Goal: Task Accomplishment & Management: Manage account settings

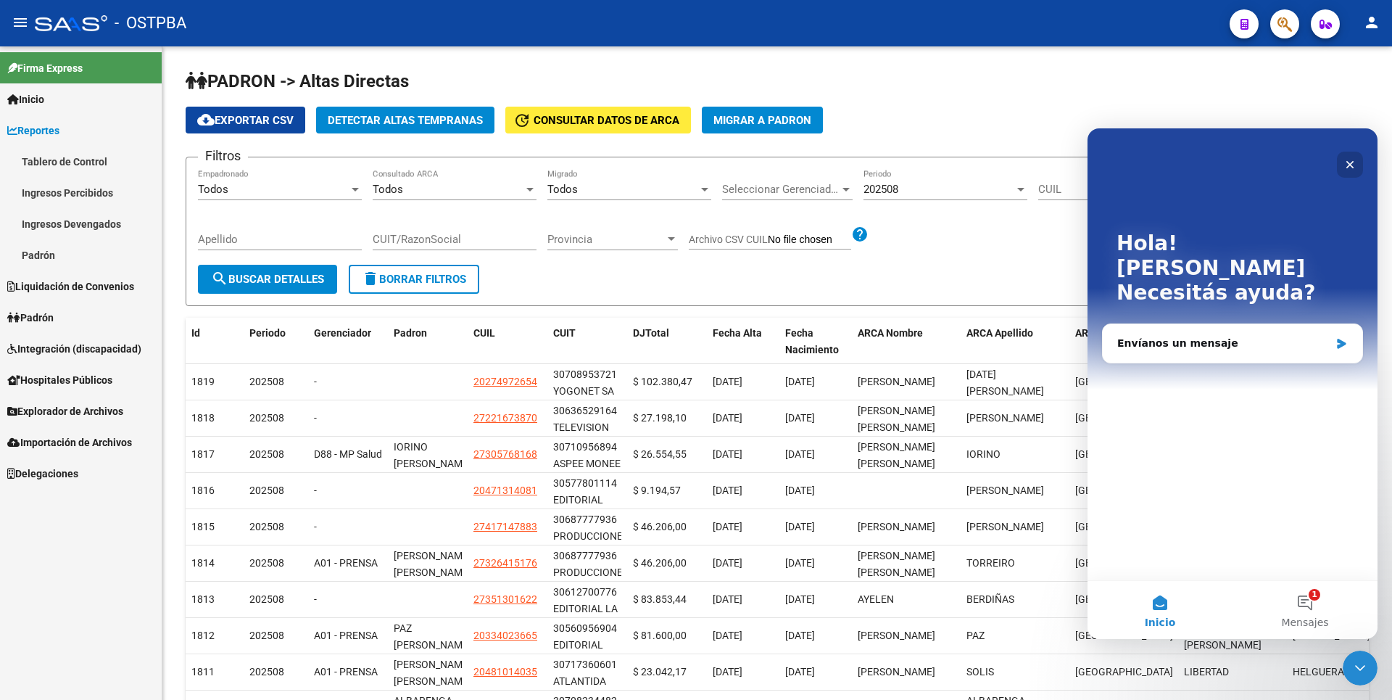
click at [1349, 169] on icon "Cerrar" at bounding box center [1350, 165] width 12 height 12
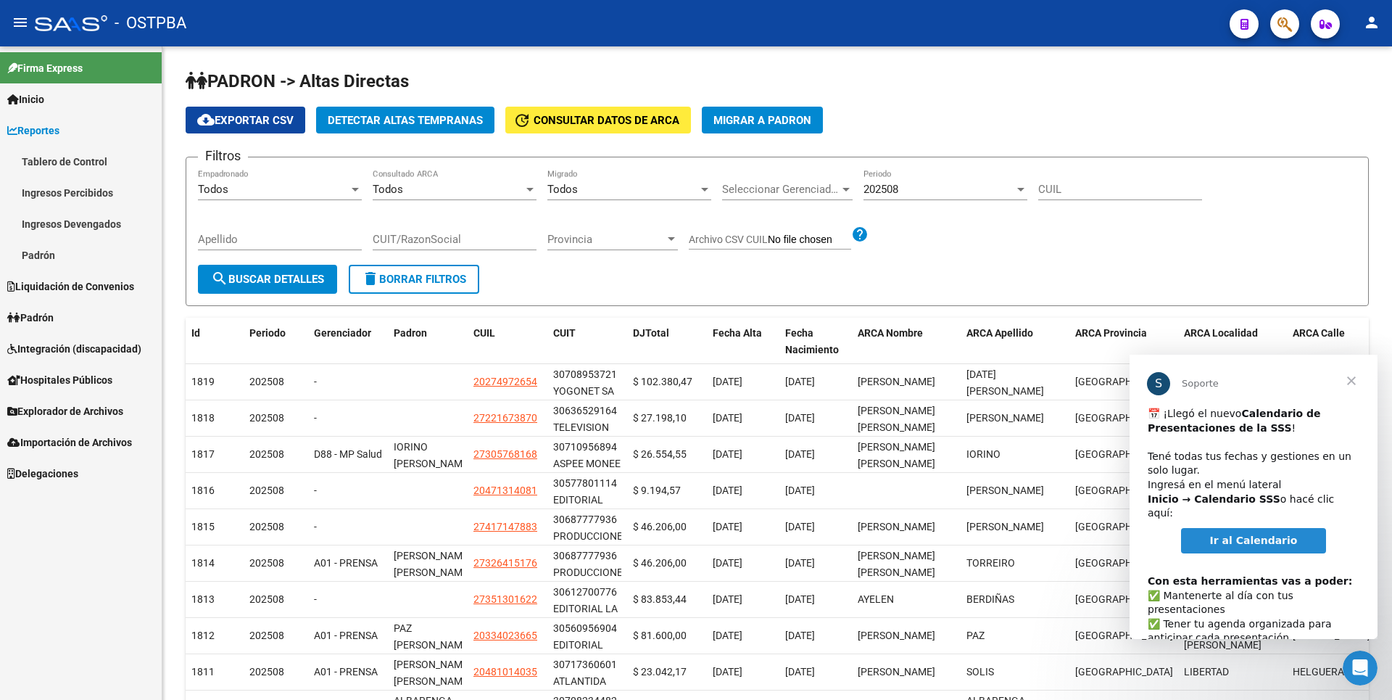
scroll to position [75, 0]
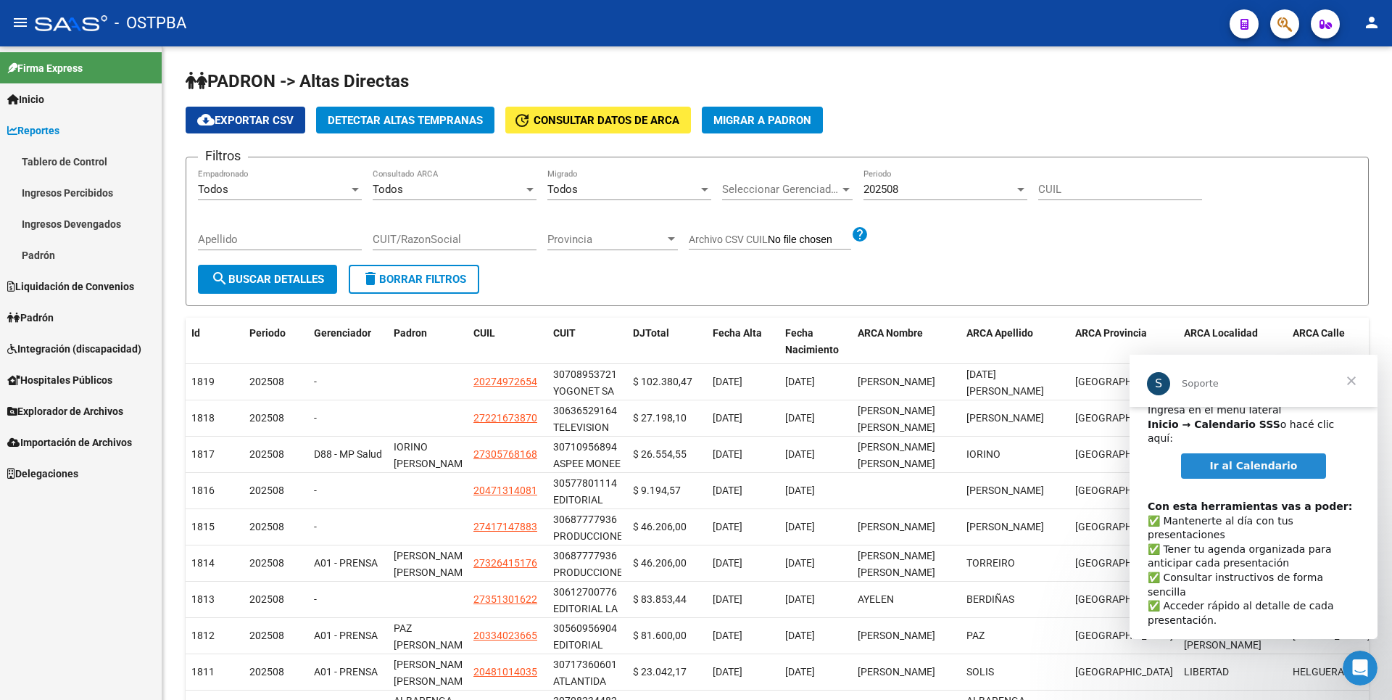
click at [1354, 387] on span "Cerrar" at bounding box center [1351, 381] width 52 height 52
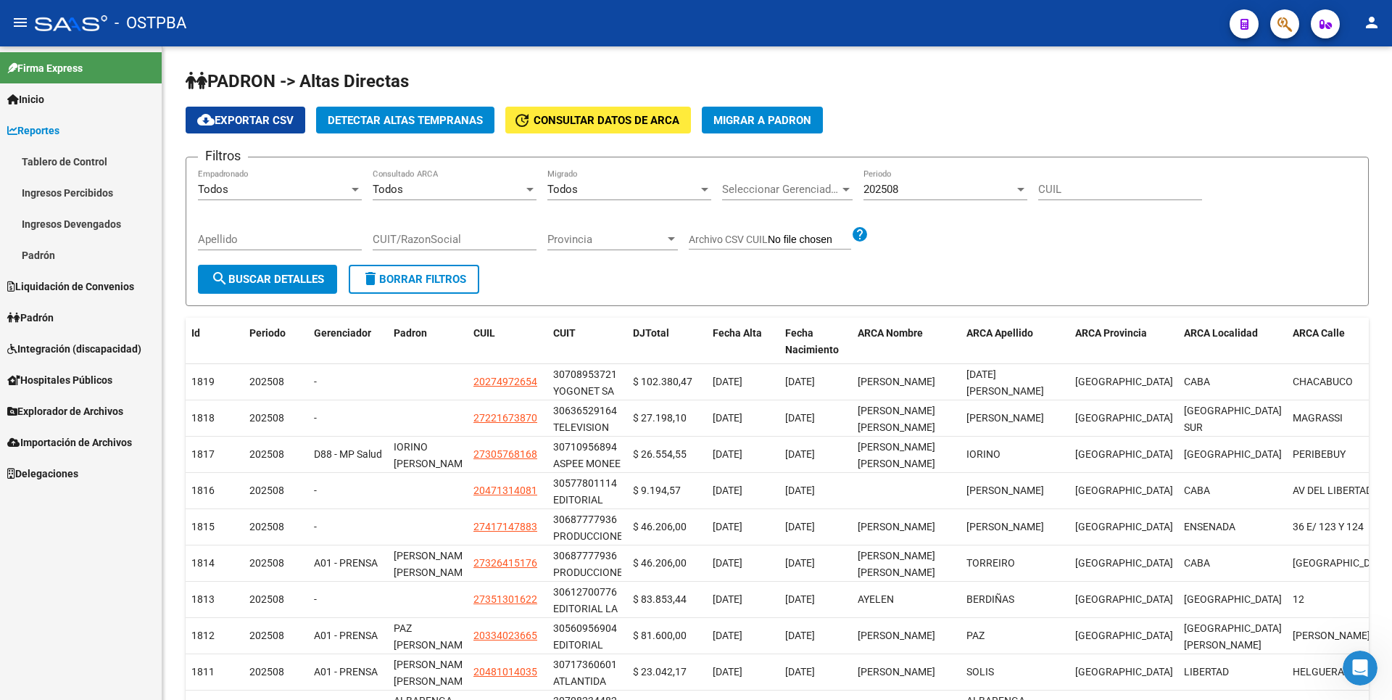
click at [54, 310] on span "Padrón" at bounding box center [30, 318] width 46 height 16
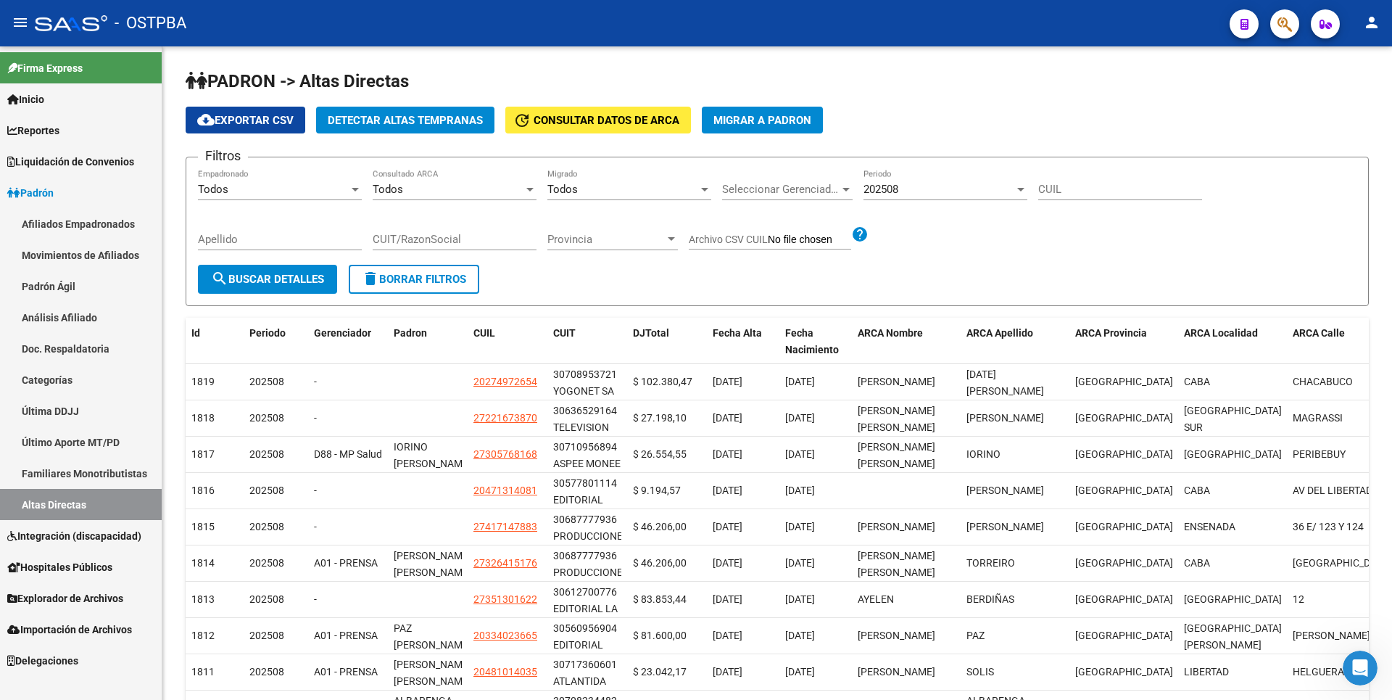
click at [76, 330] on link "Análisis Afiliado" at bounding box center [81, 317] width 162 height 31
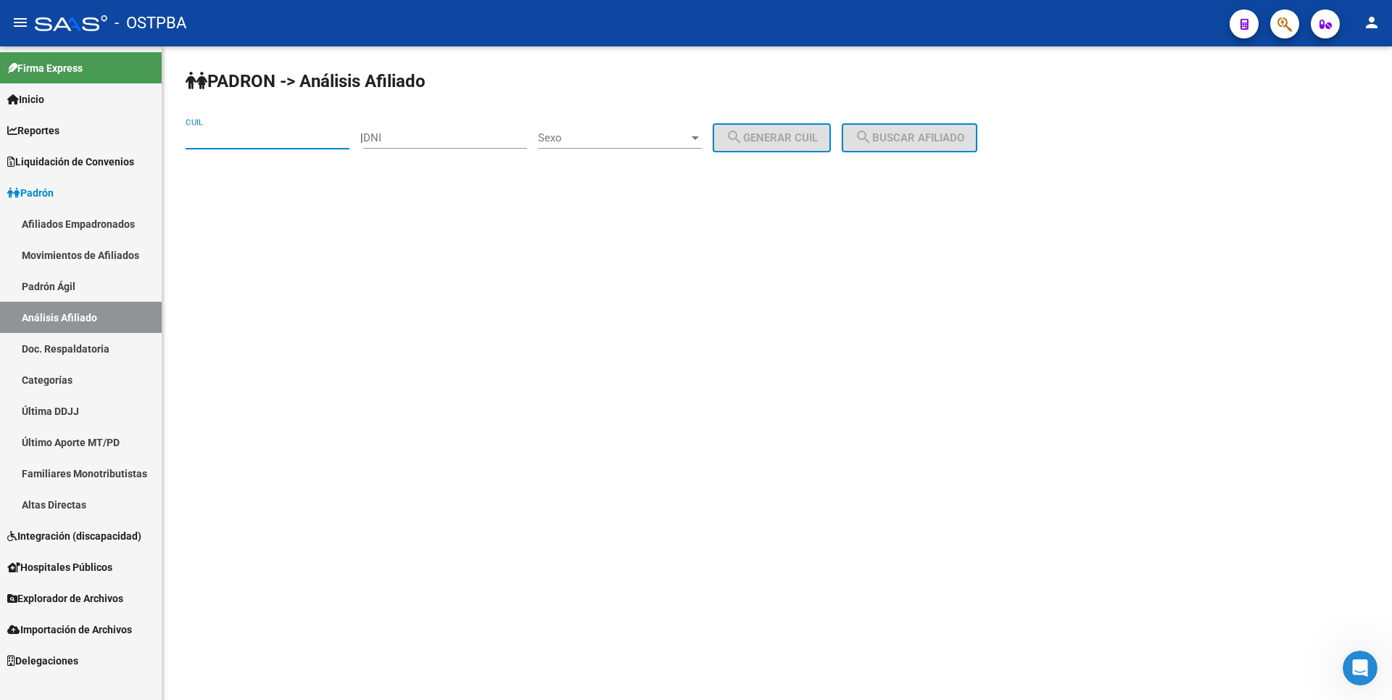
click at [212, 133] on input "CUIL" at bounding box center [268, 137] width 164 height 13
paste input "27-24559874-8"
type input "27-24559874-8"
click at [872, 139] on mat-icon "search" at bounding box center [863, 136] width 17 height 17
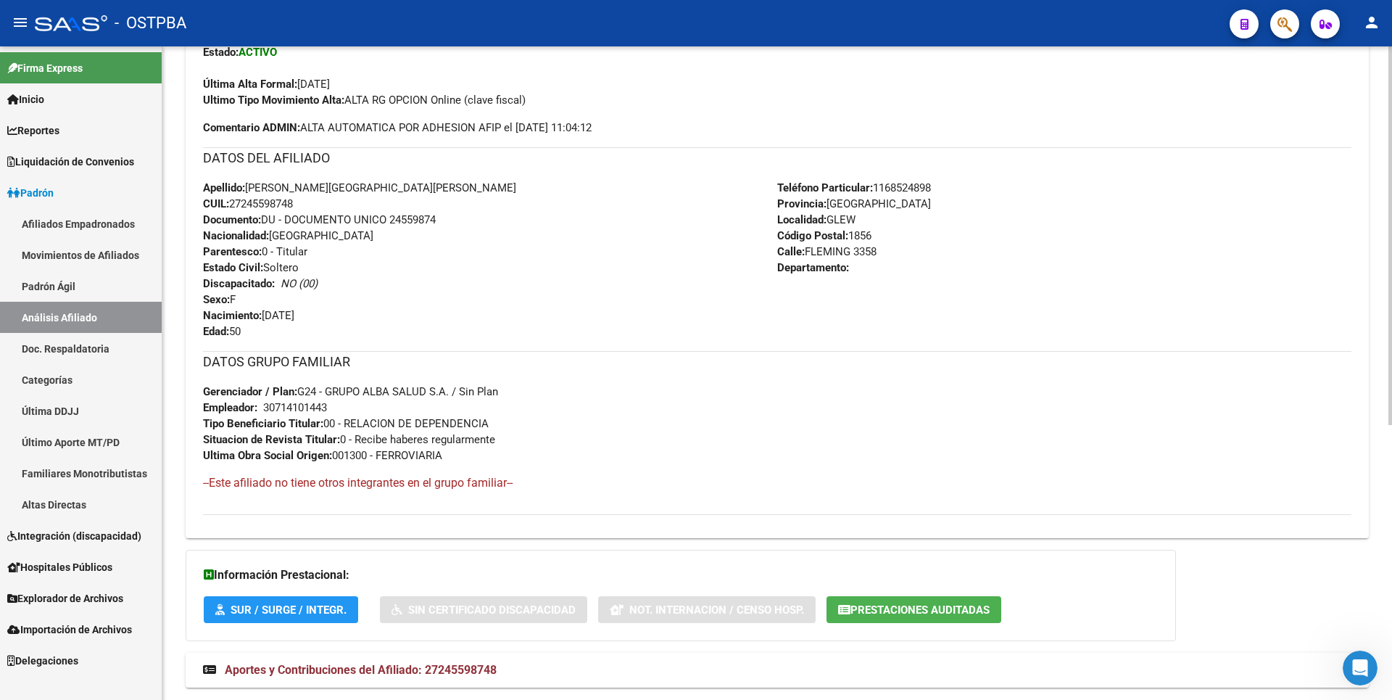
scroll to position [473, 0]
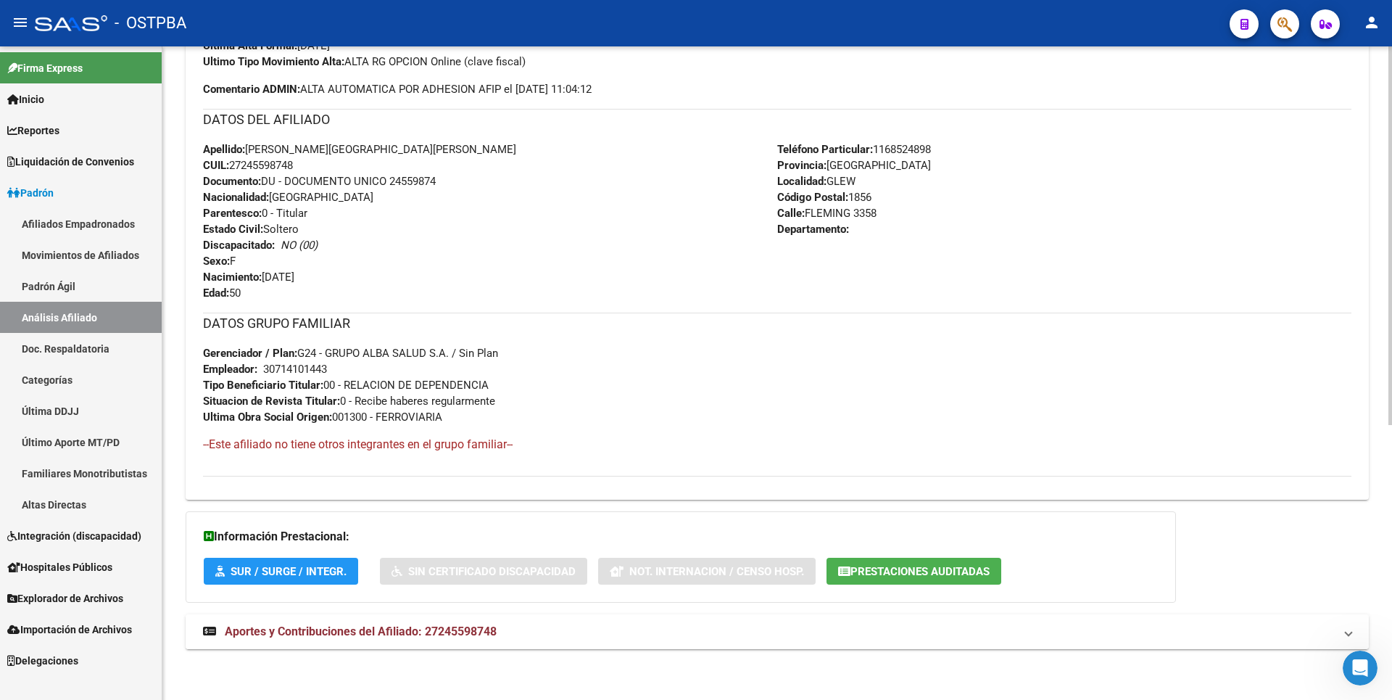
click at [379, 637] on span "Aportes y Contribuciones del Afiliado: 27245598748" at bounding box center [361, 631] width 272 height 14
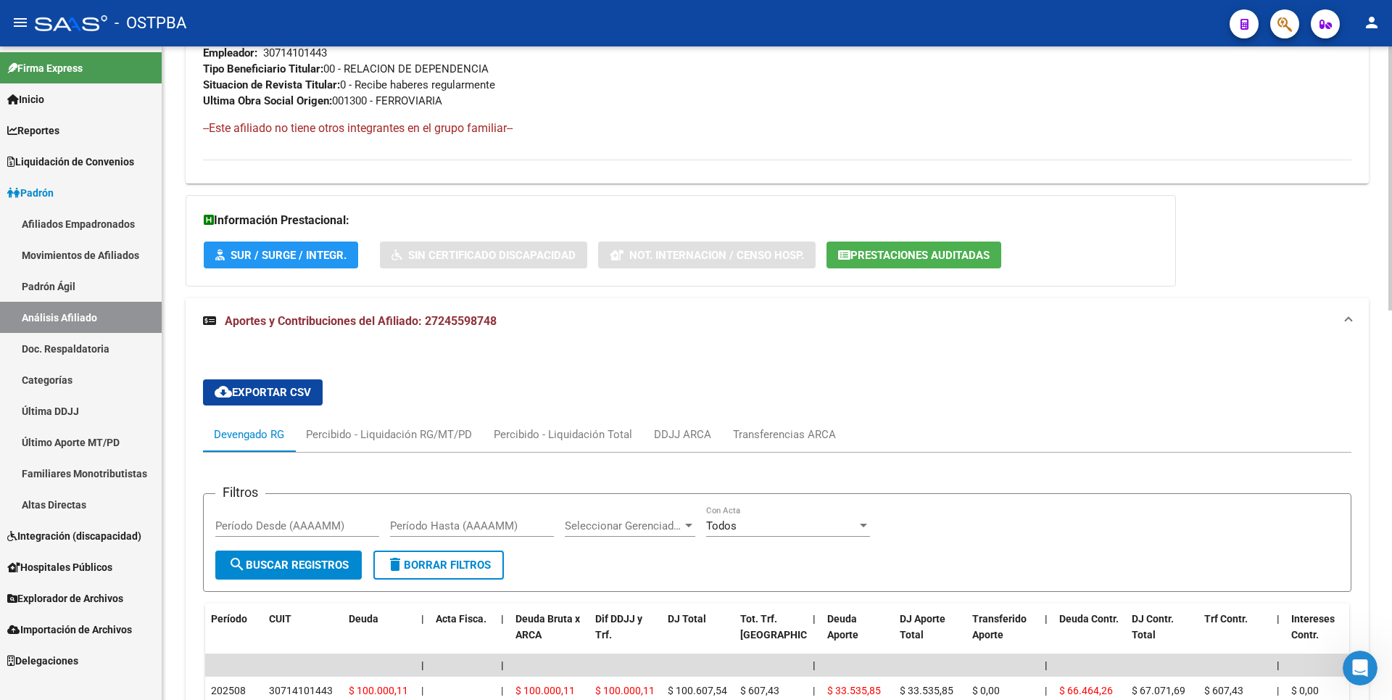
scroll to position [847, 0]
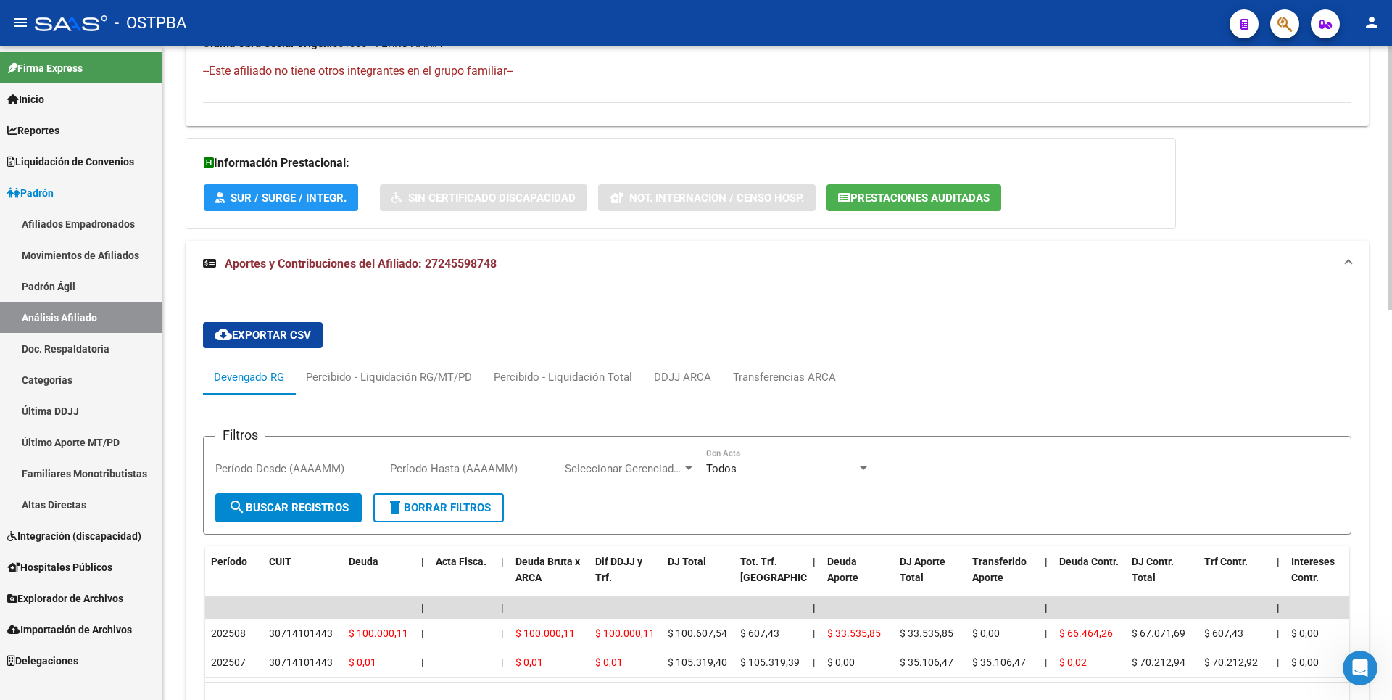
click at [900, 215] on div "Información Prestacional: SUR / SURGE / INTEGR. Sin Certificado Discapacidad No…" at bounding box center [681, 183] width 990 height 91
click at [903, 202] on span "Prestaciones Auditadas" at bounding box center [919, 197] width 139 height 13
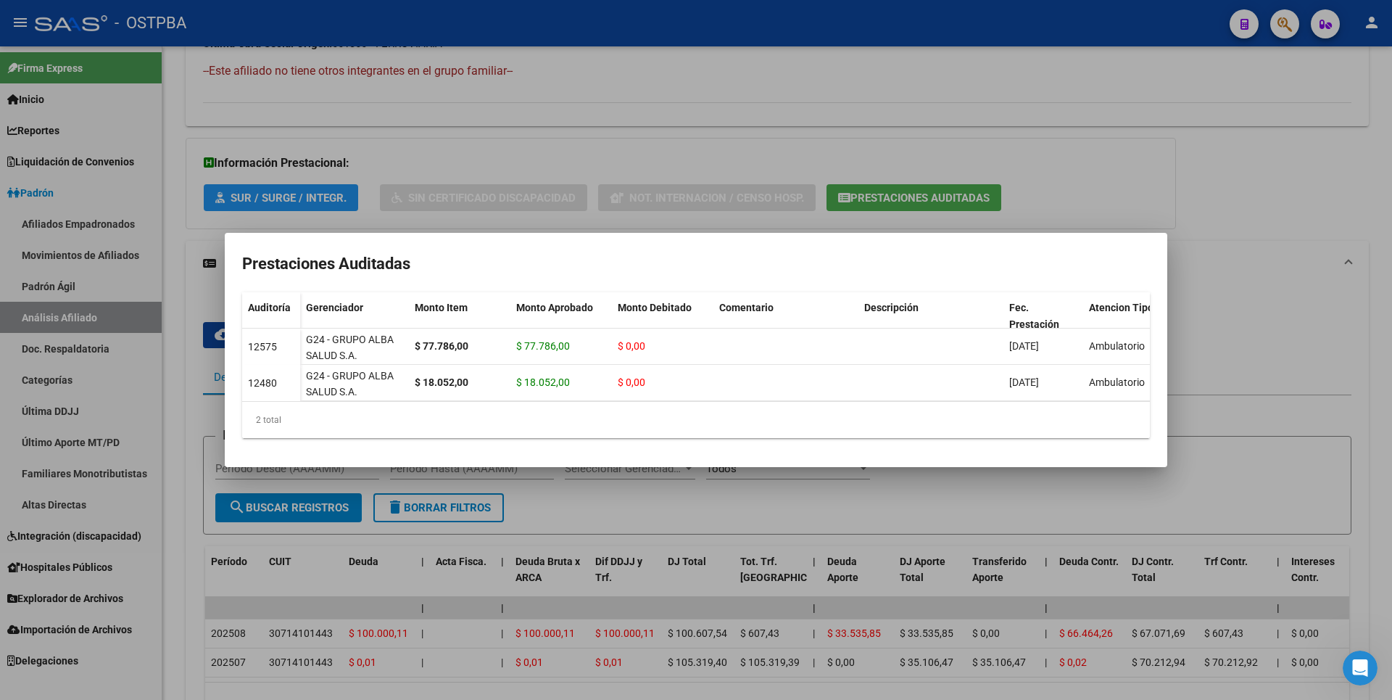
click at [1238, 327] on div at bounding box center [696, 350] width 1392 height 700
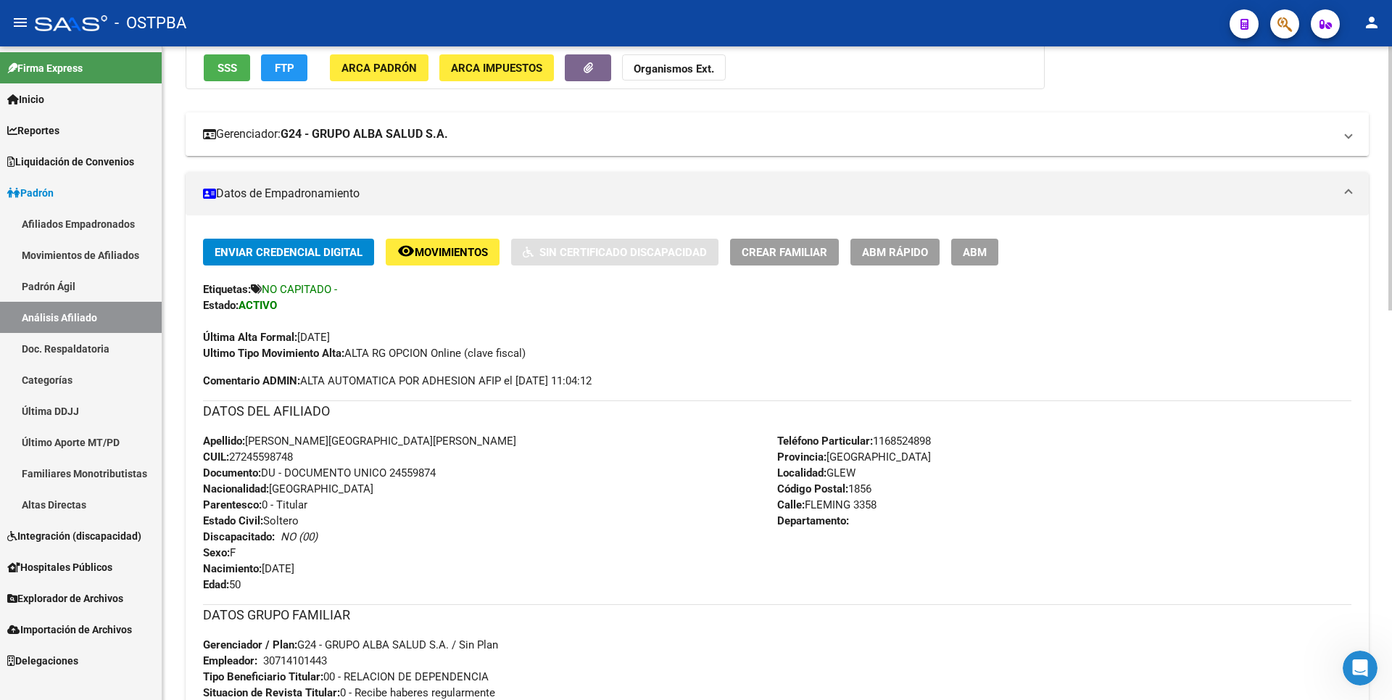
scroll to position [122, 0]
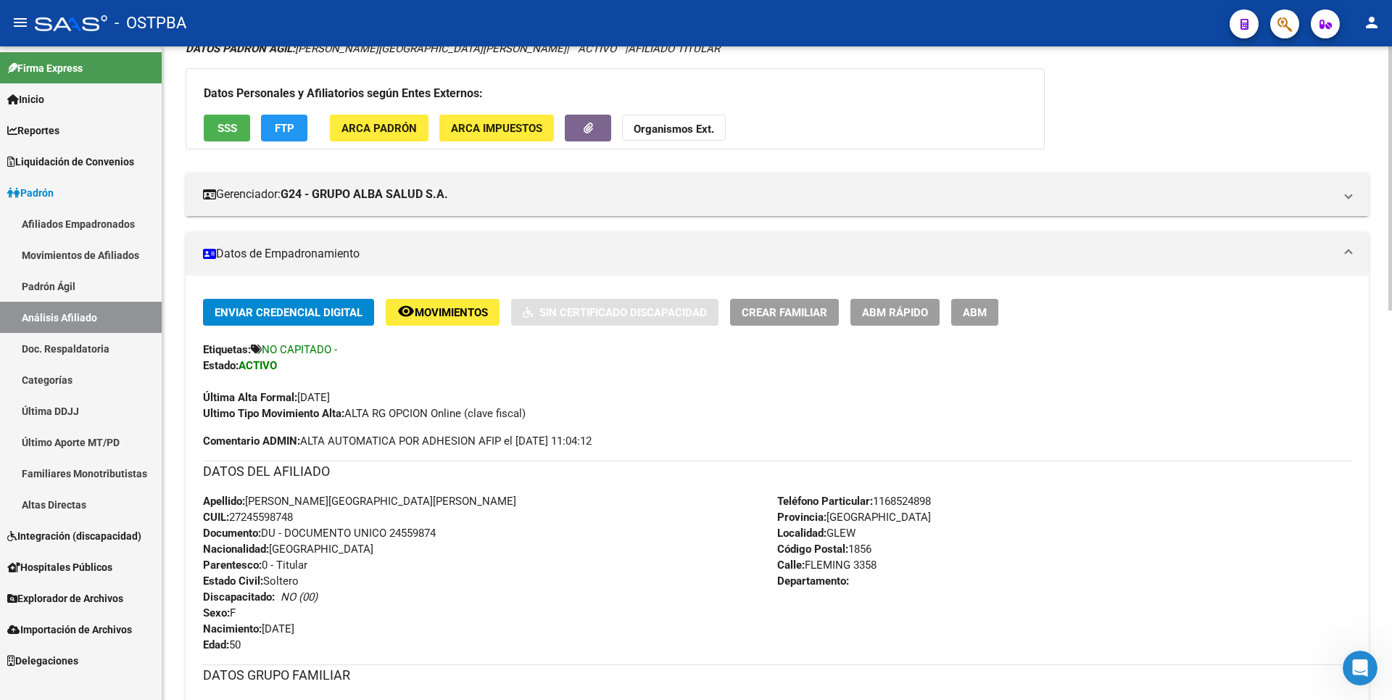
click at [216, 128] on button "SSS" at bounding box center [227, 128] width 46 height 27
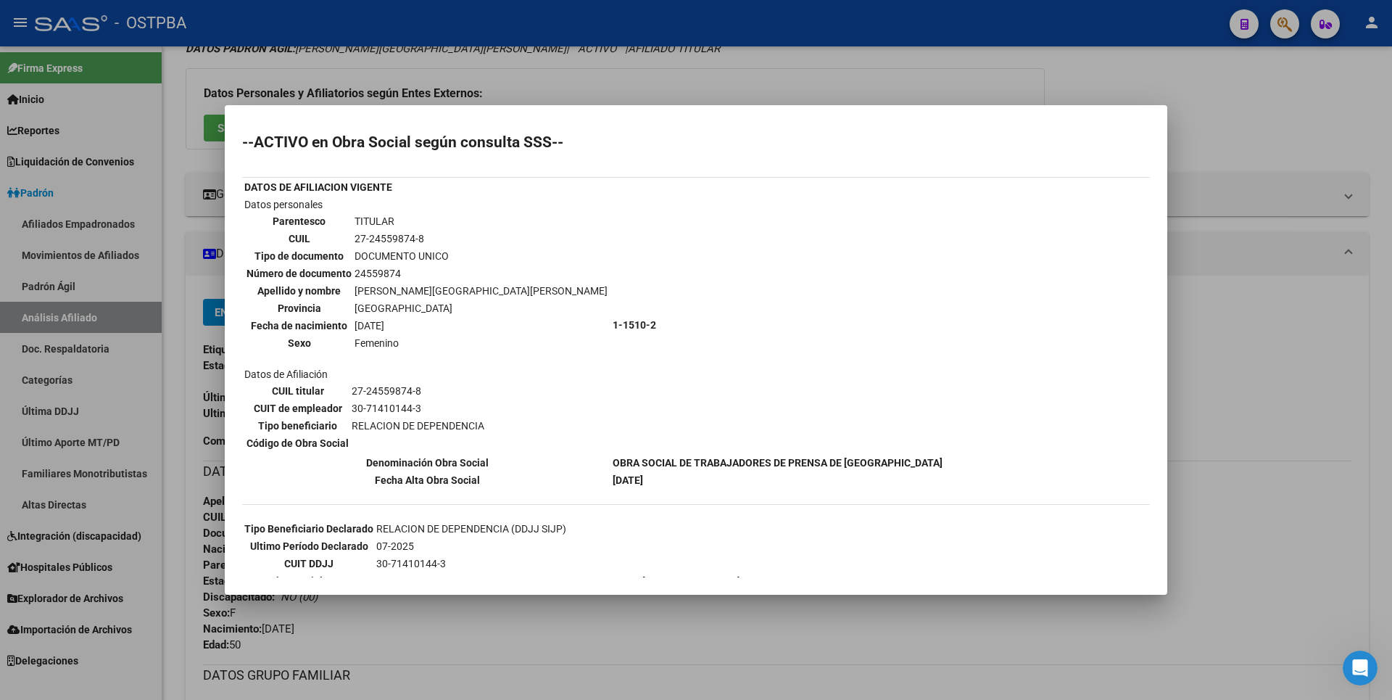
click at [779, 80] on div at bounding box center [696, 350] width 1392 height 700
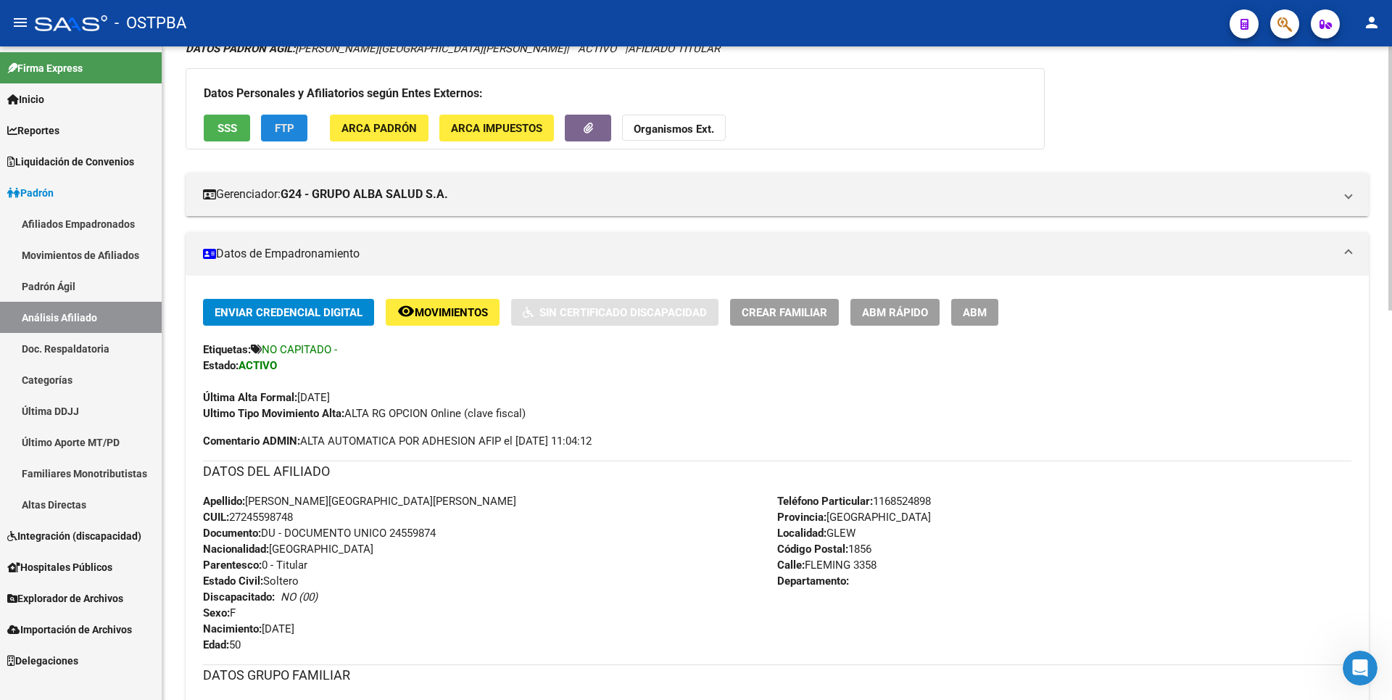
click at [290, 129] on span "FTP" at bounding box center [285, 128] width 20 height 13
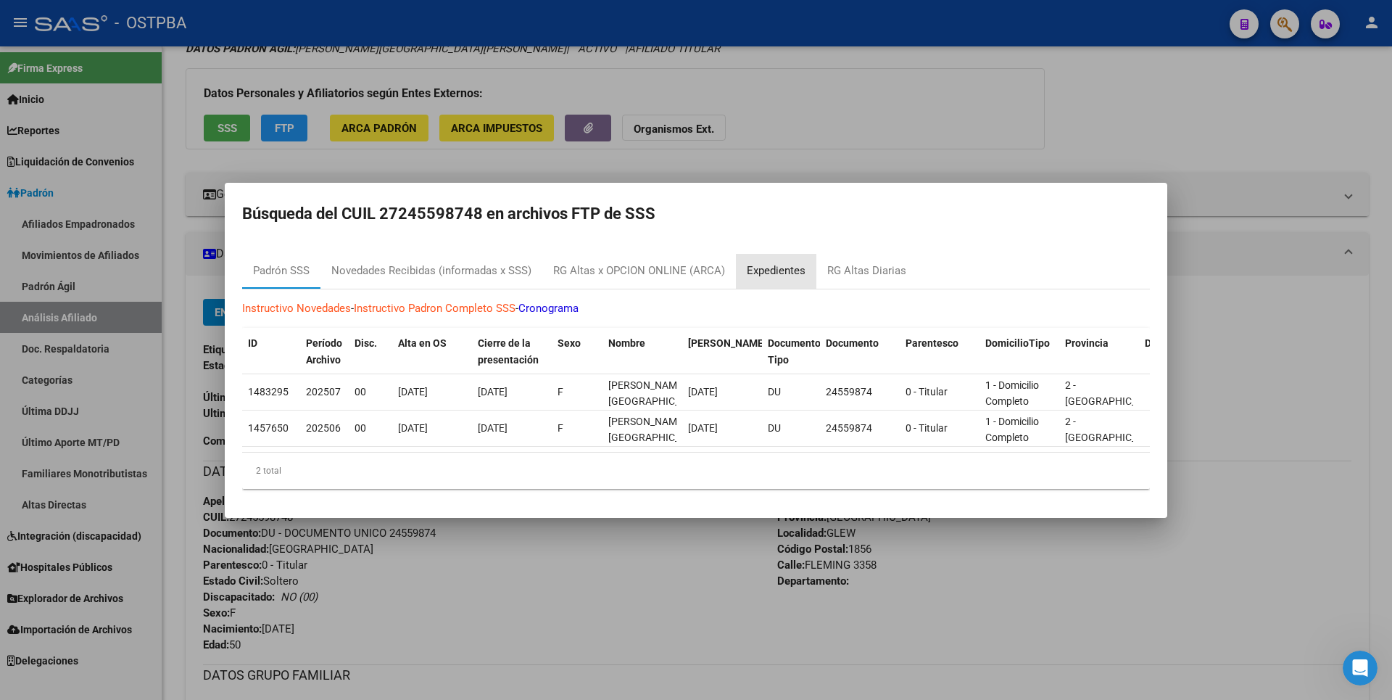
click at [784, 272] on div "Expedientes" at bounding box center [776, 270] width 59 height 17
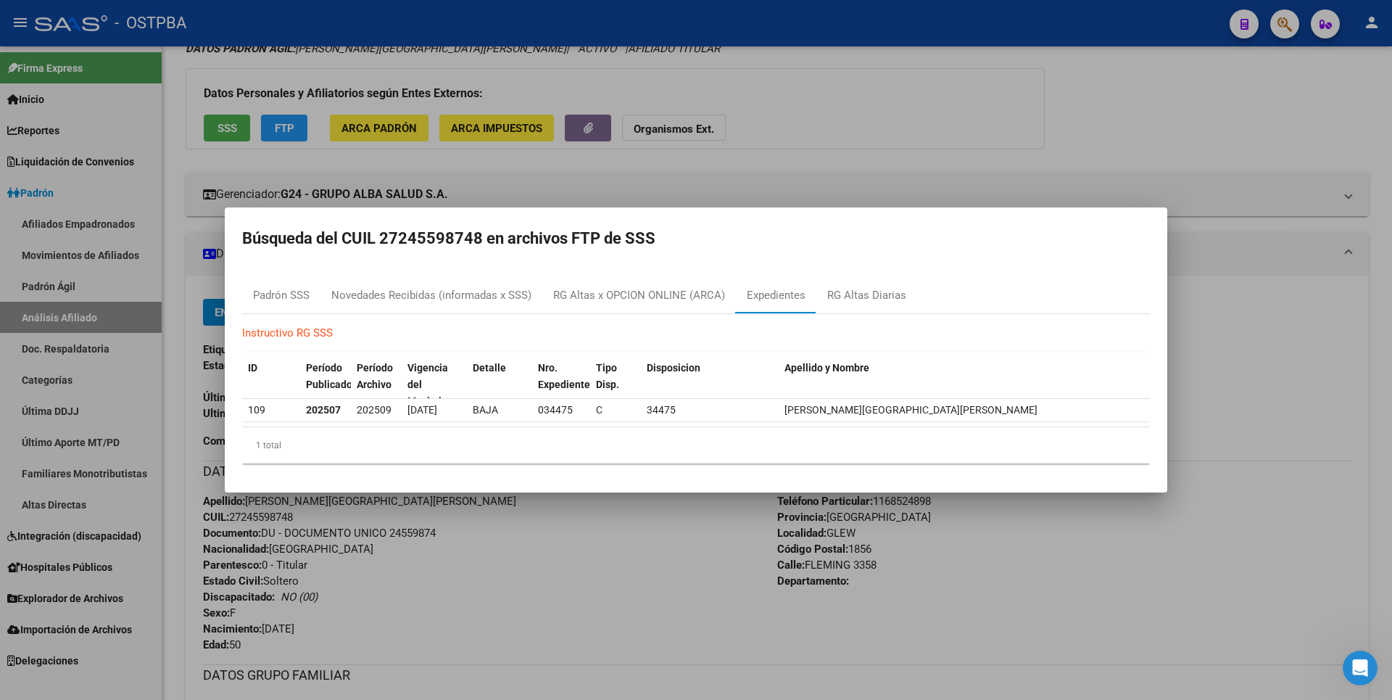
click at [808, 157] on div at bounding box center [696, 350] width 1392 height 700
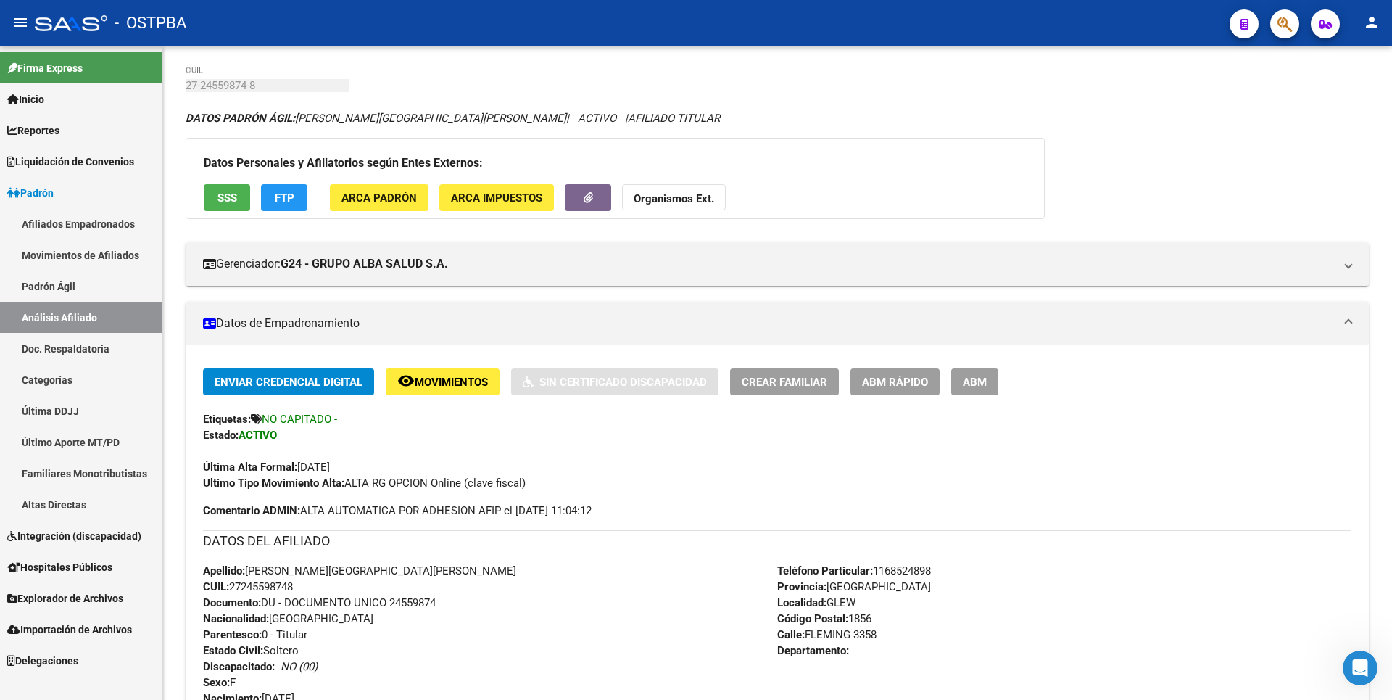
scroll to position [0, 0]
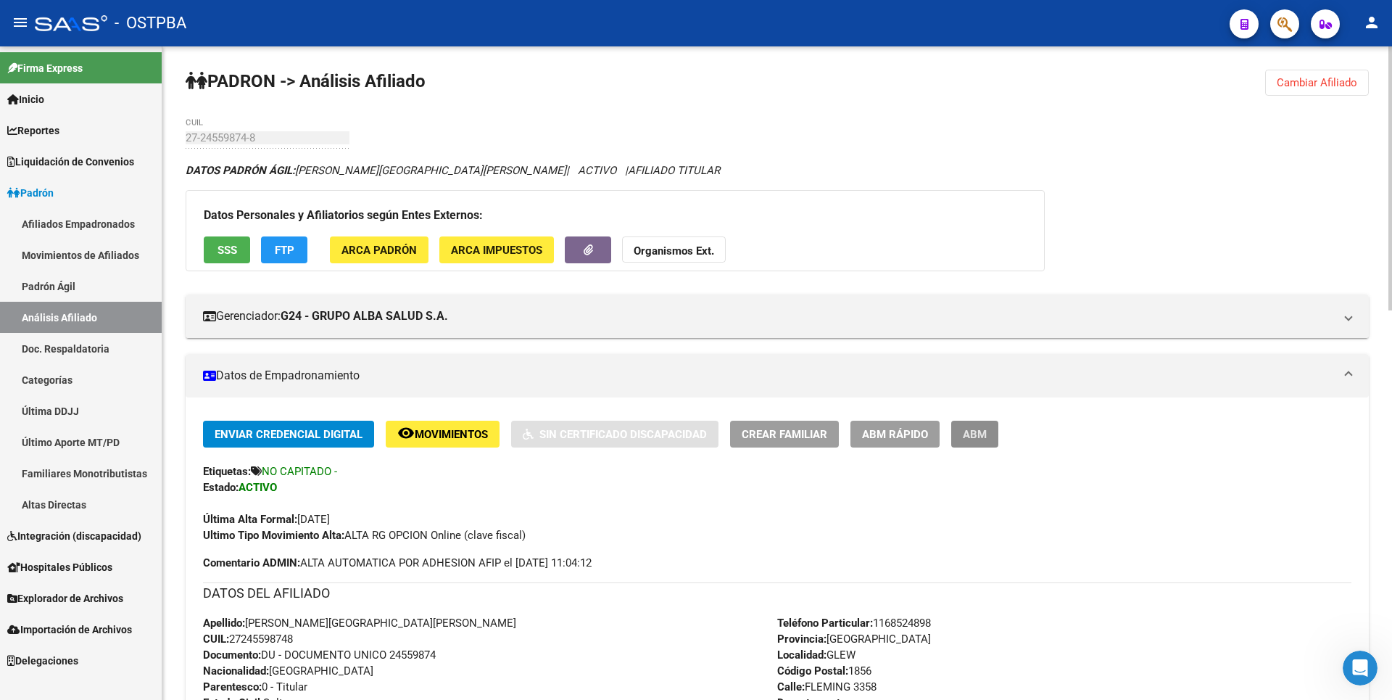
click at [979, 444] on button "ABM" at bounding box center [974, 434] width 47 height 27
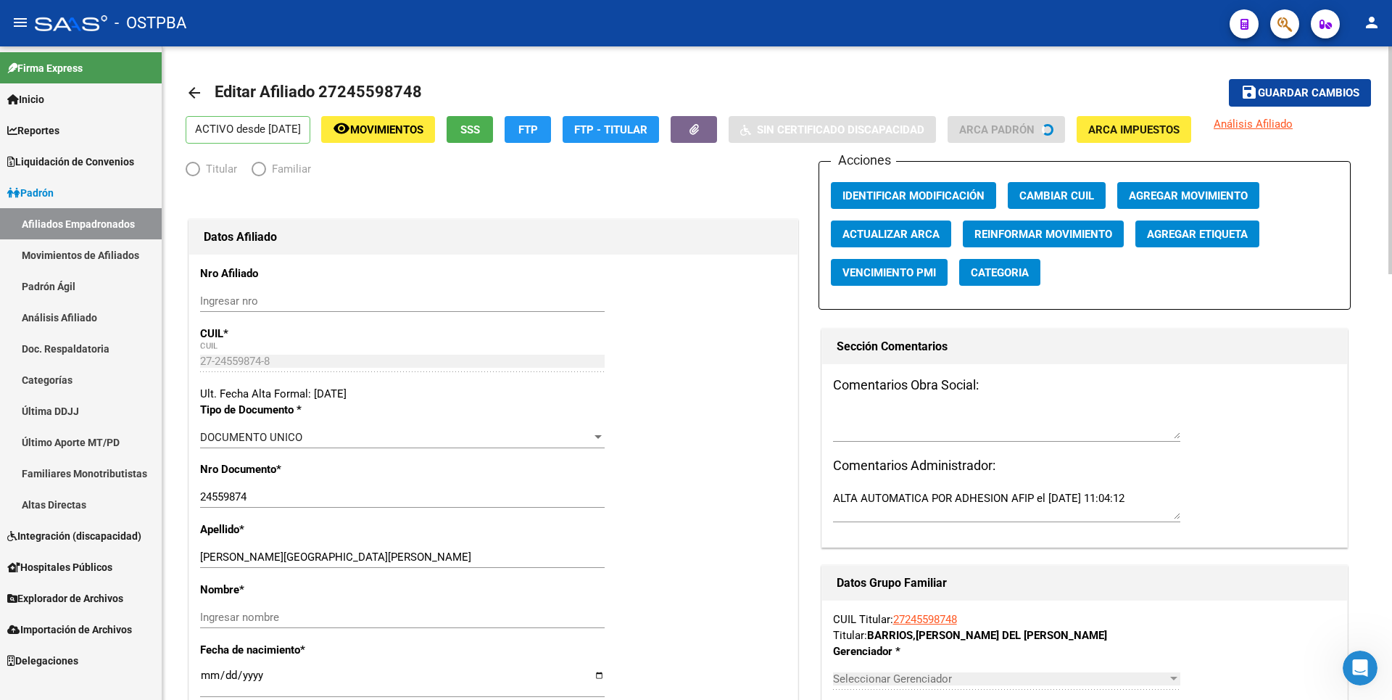
radio input "true"
type input "30-71410144-3"
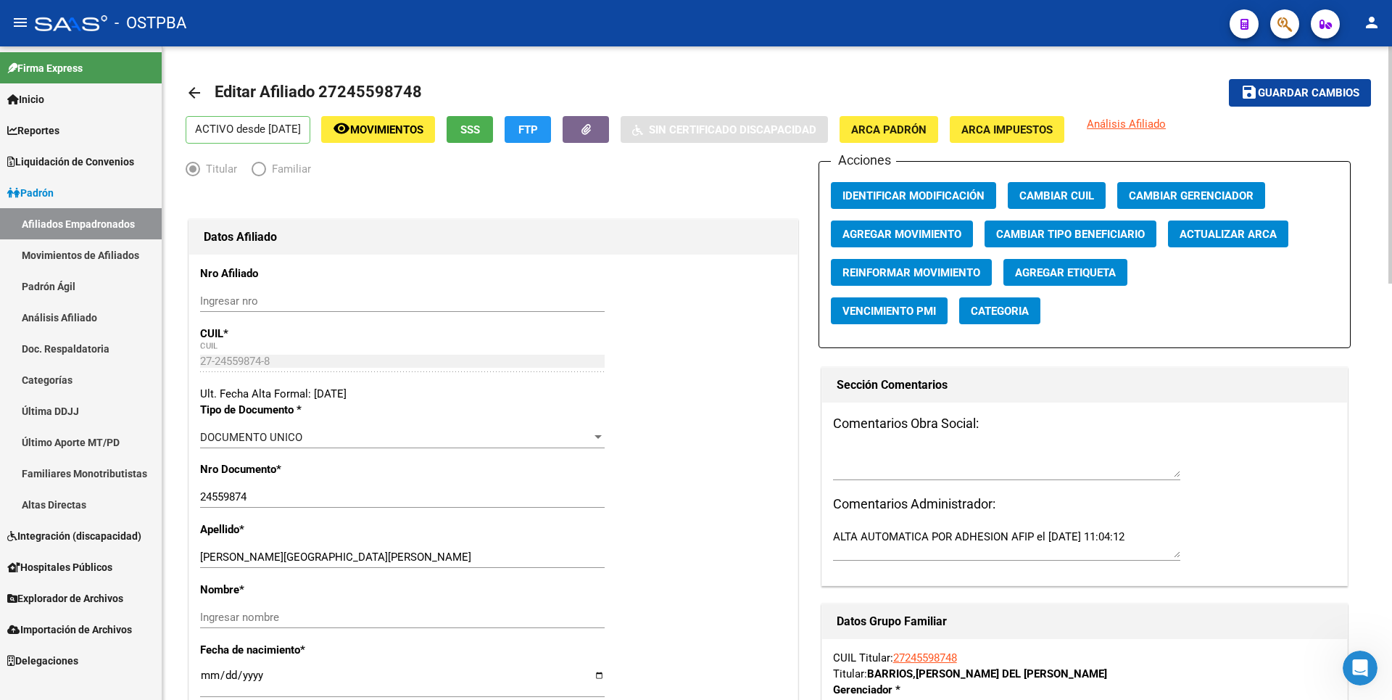
click at [890, 241] on span "Agregar Movimiento" at bounding box center [902, 234] width 119 height 13
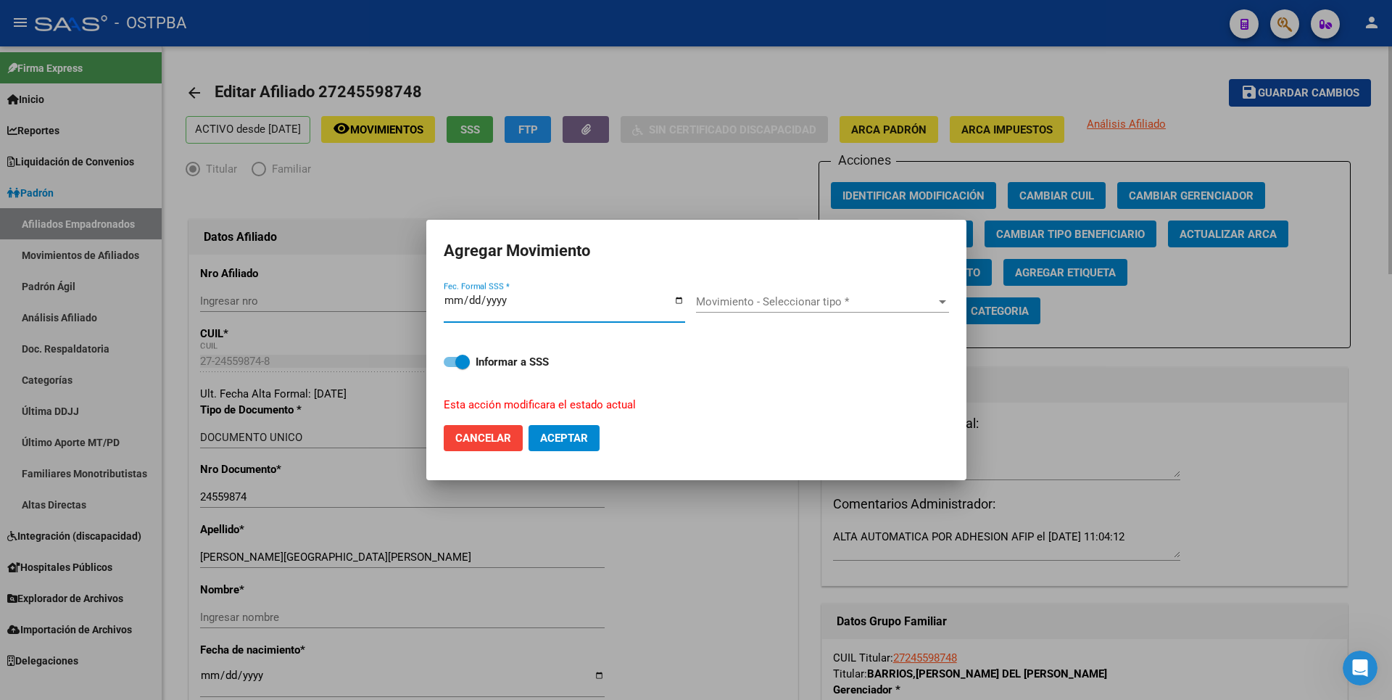
type input "0252-09-01"
type input "[DATE]"
click at [887, 302] on span "Movimiento - Seleccionar tipo *" at bounding box center [816, 301] width 240 height 13
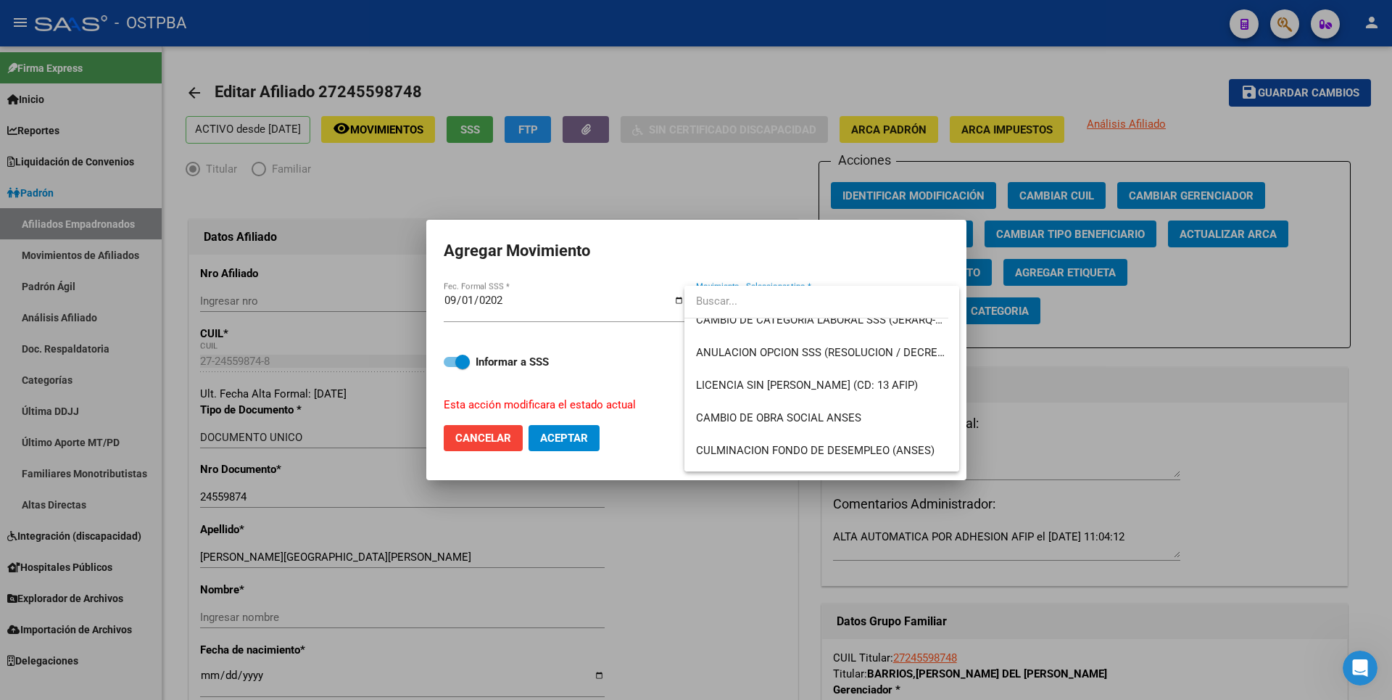
scroll to position [218, 0]
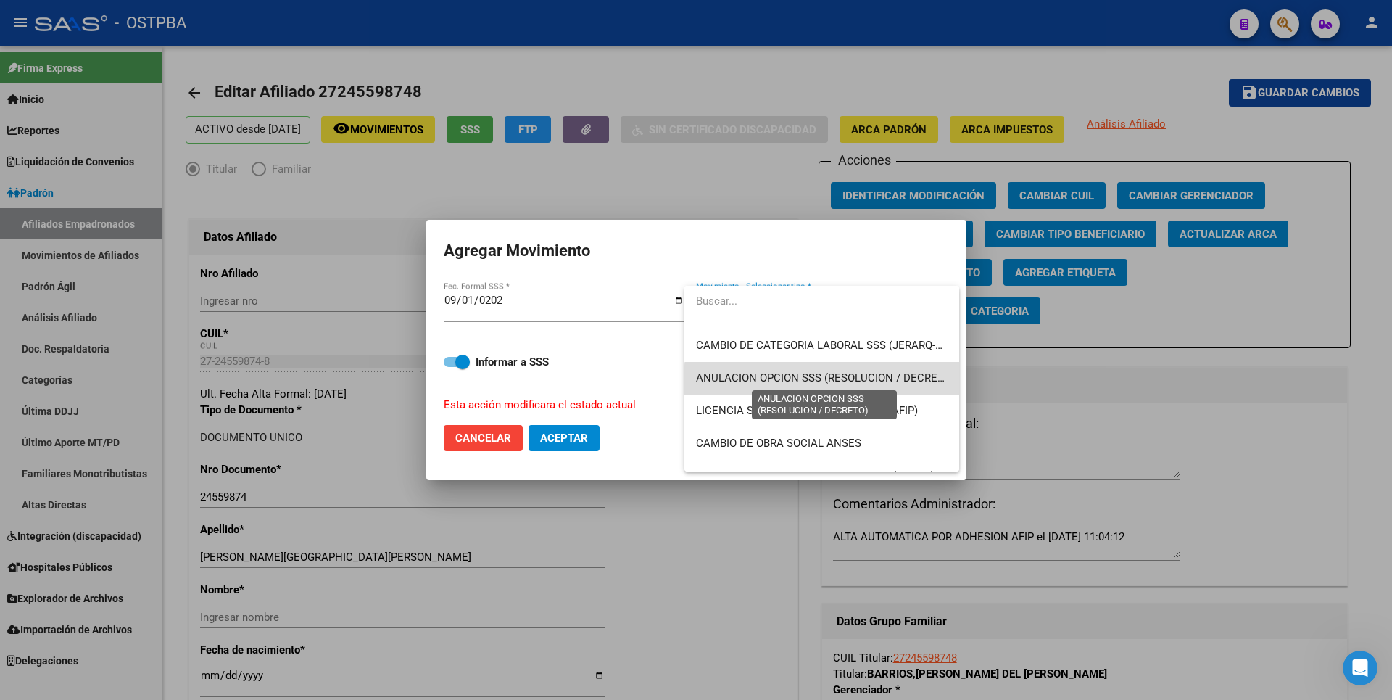
click at [865, 381] on span "ANULACION OPCION SSS (RESOLUCION / DECRETO)" at bounding box center [825, 377] width 259 height 13
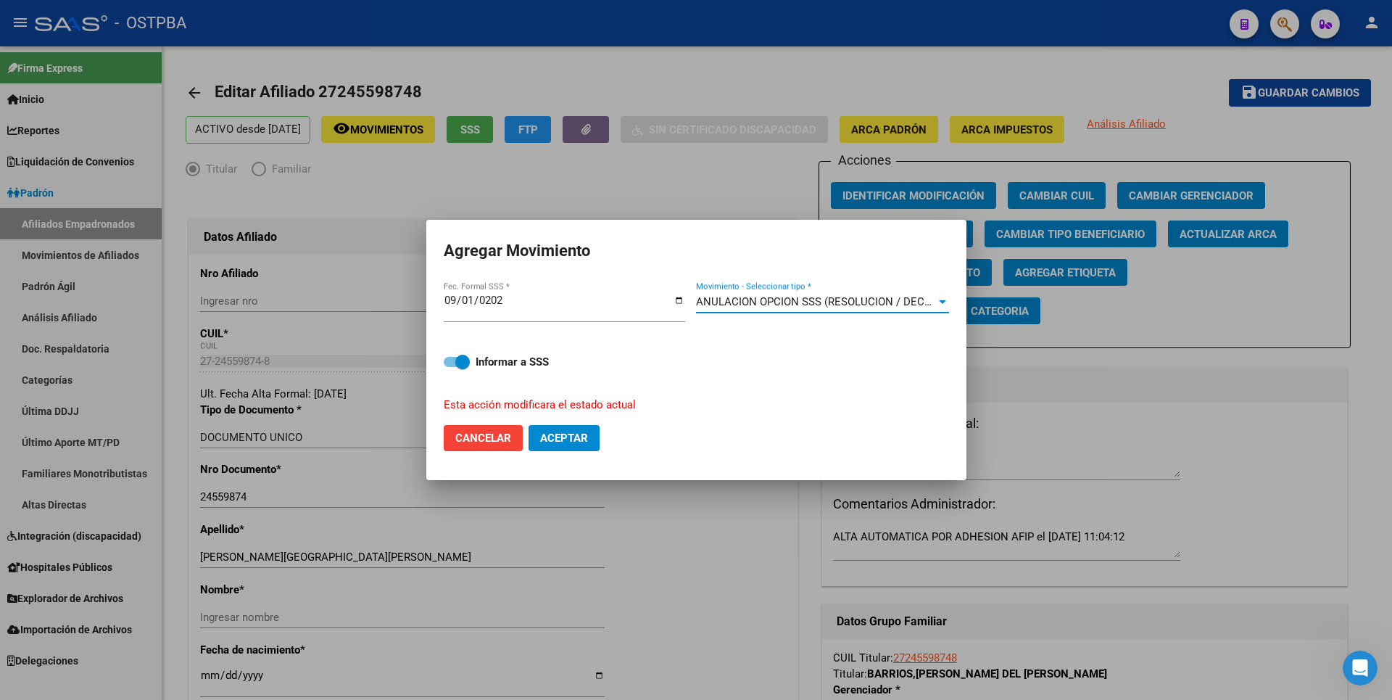
click at [578, 436] on span "Aceptar" at bounding box center [564, 437] width 48 height 13
checkbox input "false"
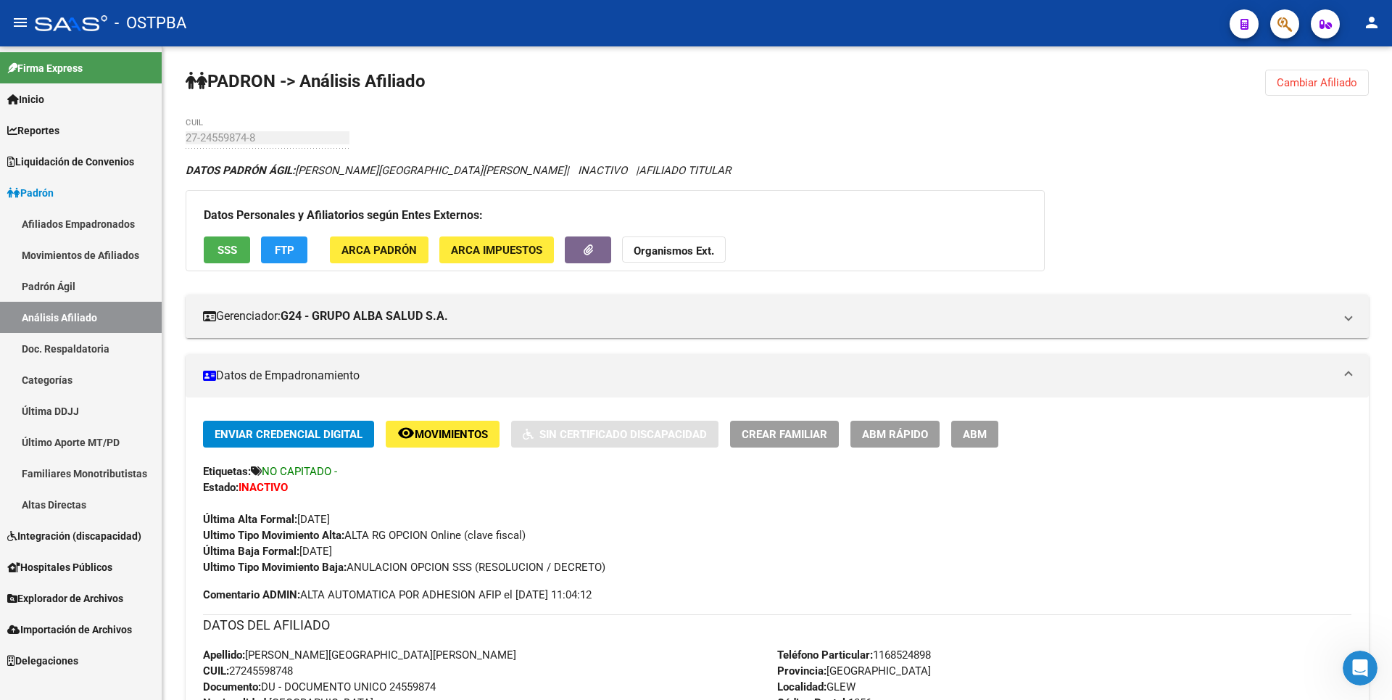
click at [52, 136] on span "Reportes" at bounding box center [33, 131] width 52 height 16
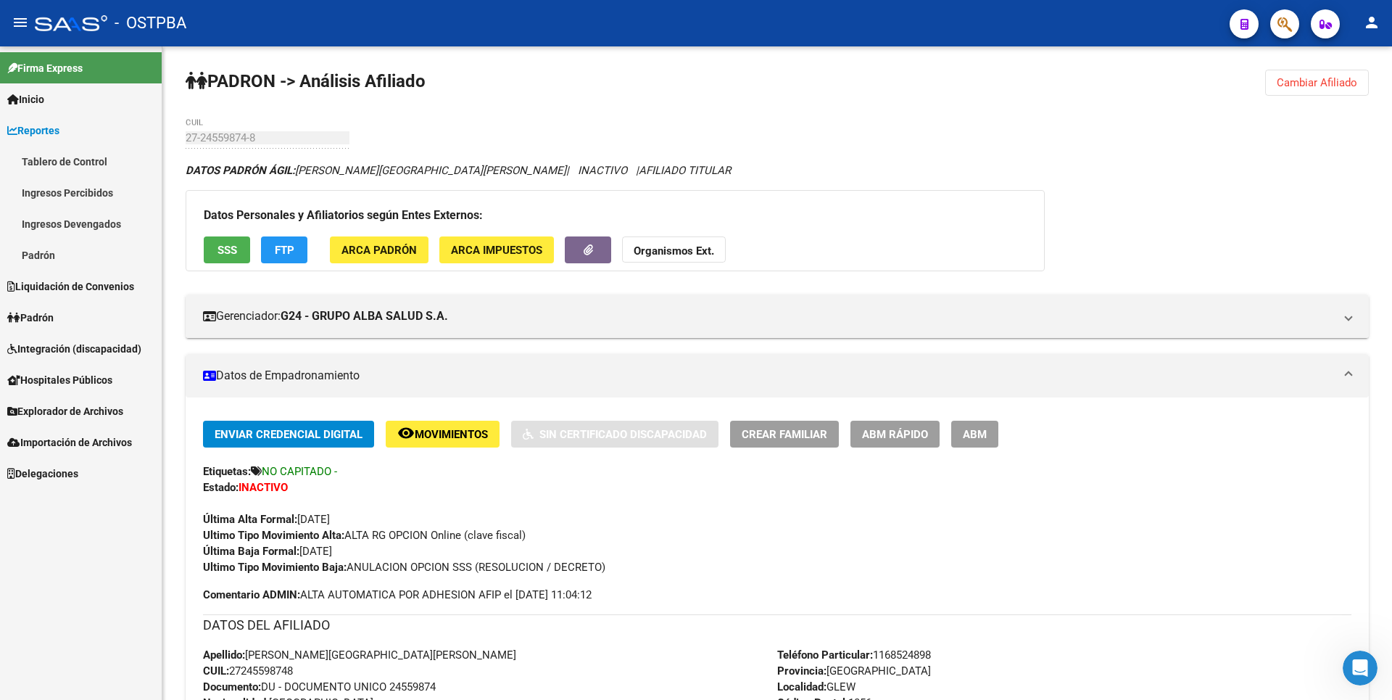
click at [51, 318] on span "Padrón" at bounding box center [30, 318] width 46 height 16
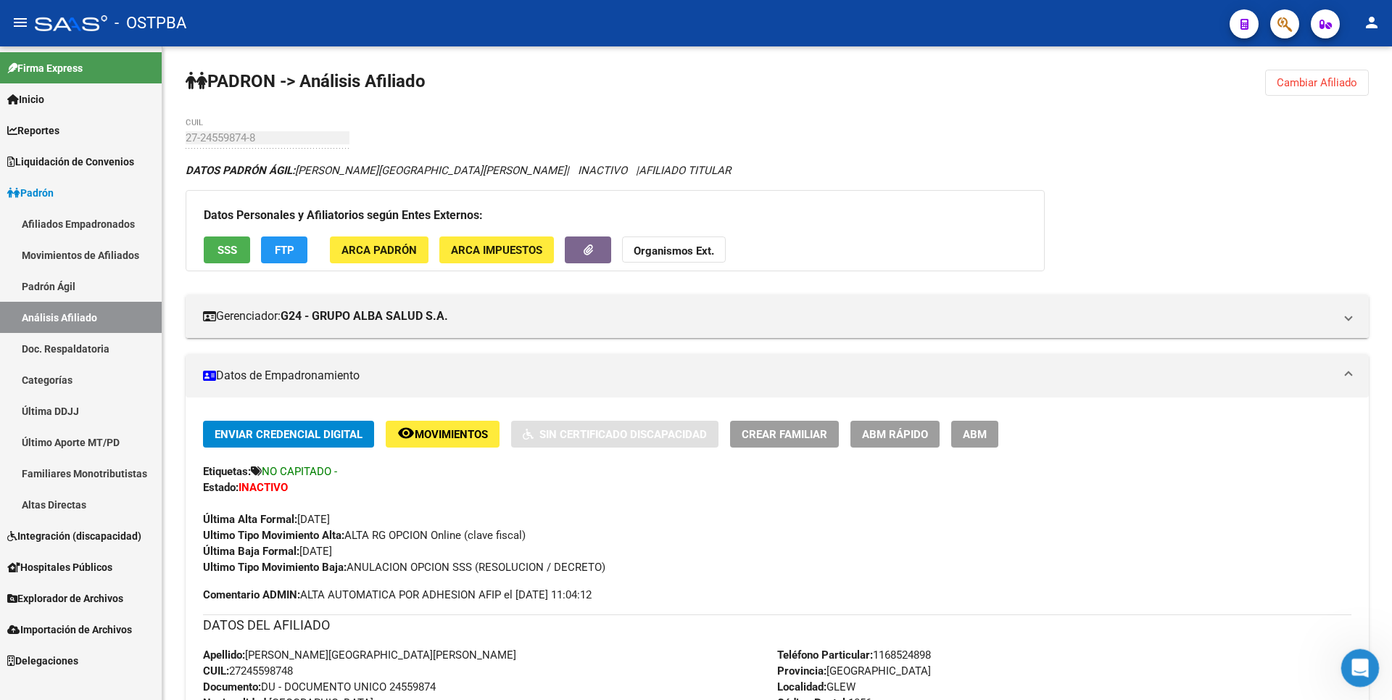
click at [1362, 666] on icon "Abrir Intercom Messenger" at bounding box center [1358, 666] width 24 height 24
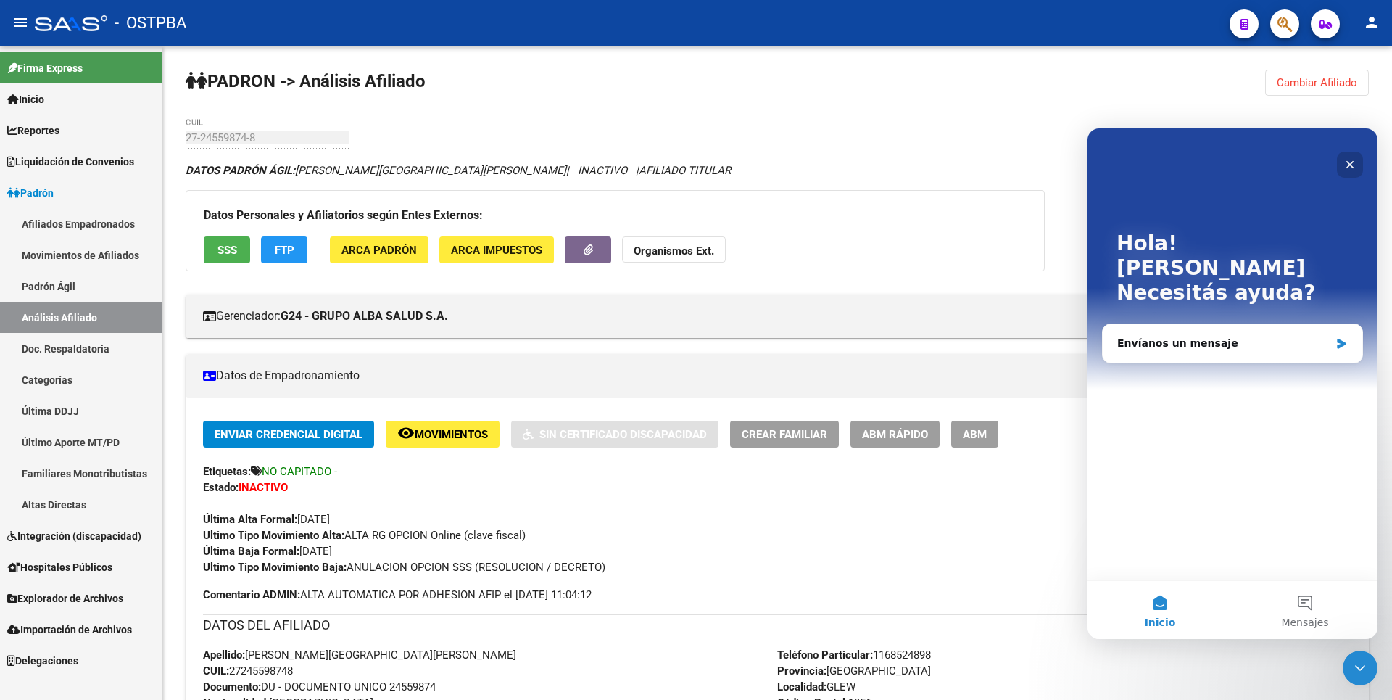
click at [1345, 162] on icon "Cerrar" at bounding box center [1350, 165] width 12 height 12
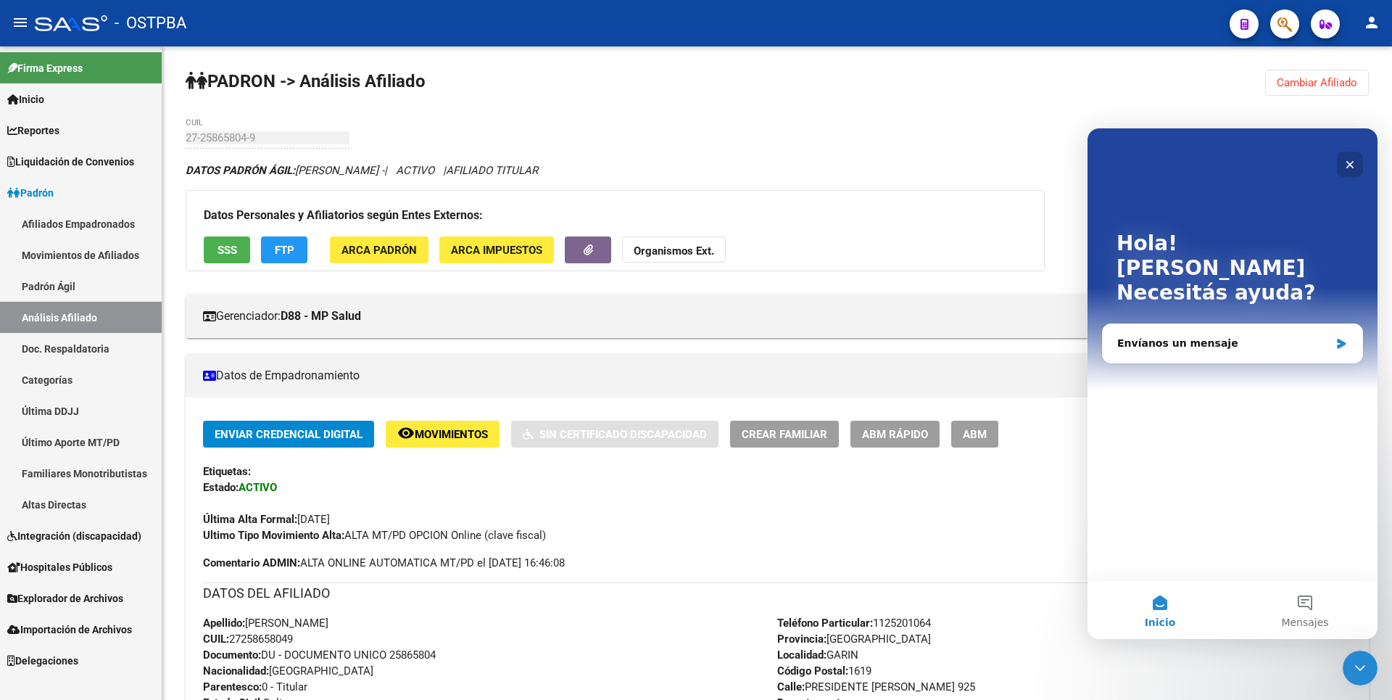
click at [1355, 166] on icon "Cerrar" at bounding box center [1350, 165] width 12 height 12
